Goal: Task Accomplishment & Management: Complete application form

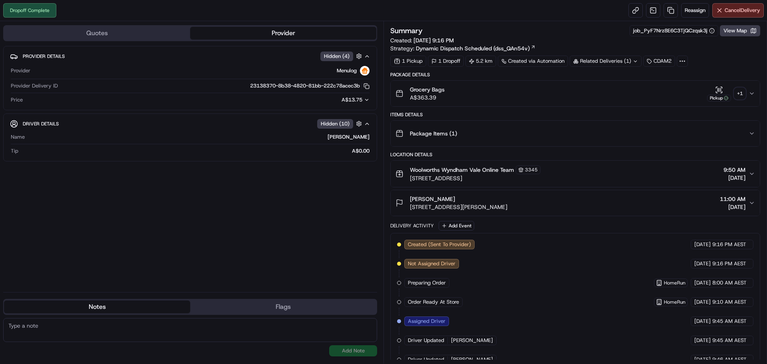
drag, startPoint x: 730, startPoint y: 30, endPoint x: 543, endPoint y: 28, distance: 187.4
click at [543, 28] on div "Summary job_PyF7Nrz8E6C3TjQCzqsk3j View Map" at bounding box center [575, 30] width 370 height 11
click at [670, 9] on link at bounding box center [671, 10] width 14 height 14
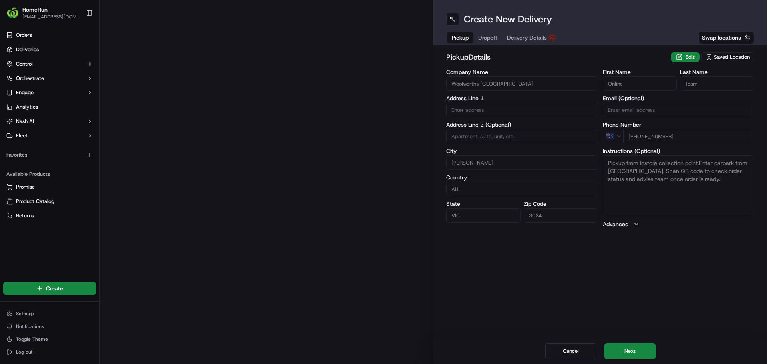
type input "[STREET_ADDRESS]"
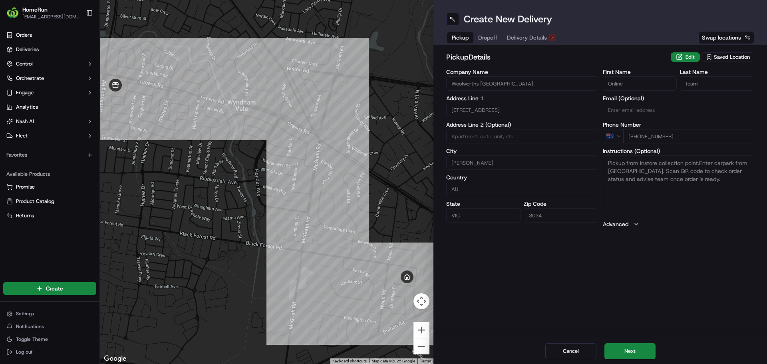
click at [495, 34] on span "Dropoff" at bounding box center [487, 38] width 19 height 8
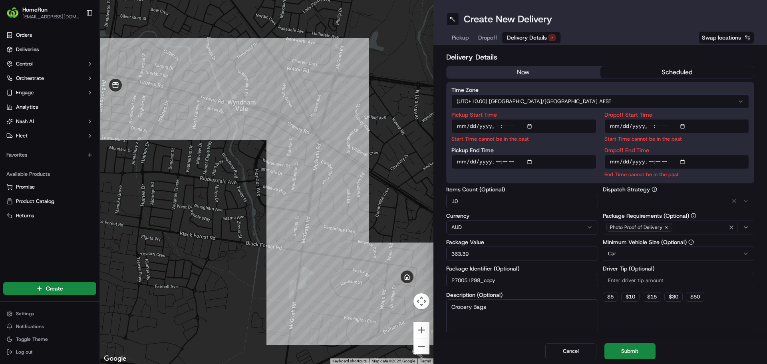
click at [525, 39] on span "Delivery Details" at bounding box center [527, 38] width 40 height 8
click at [688, 71] on button "scheduled" at bounding box center [677, 72] width 154 height 12
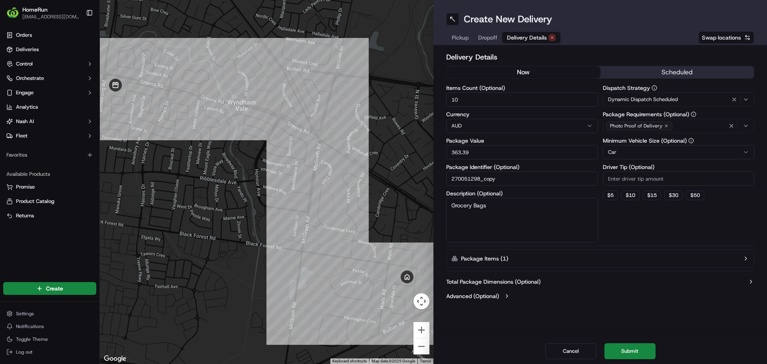
click at [539, 71] on button "now" at bounding box center [524, 72] width 154 height 12
click at [632, 354] on button "Submit" at bounding box center [629, 351] width 51 height 16
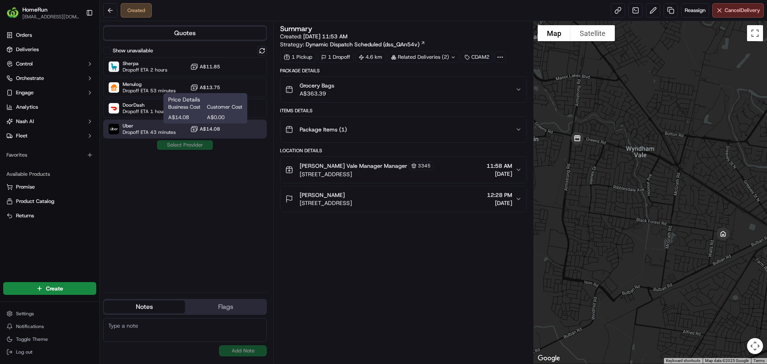
click at [198, 131] on icon at bounding box center [194, 129] width 8 height 8
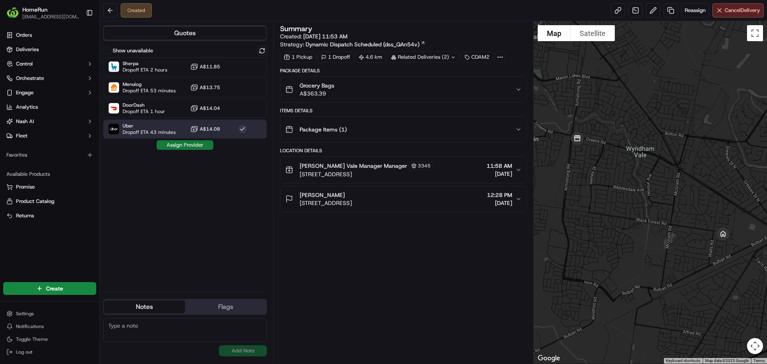
click at [193, 146] on button "Assign Provider" at bounding box center [185, 145] width 57 height 10
